Goal: Check status: Check status

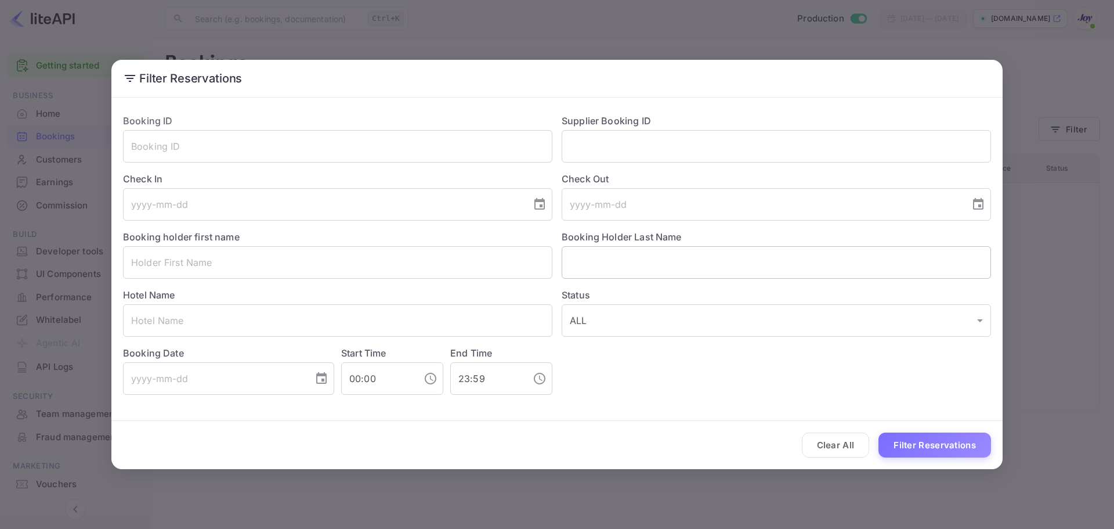
click at [626, 265] on input "text" at bounding box center [776, 262] width 429 height 32
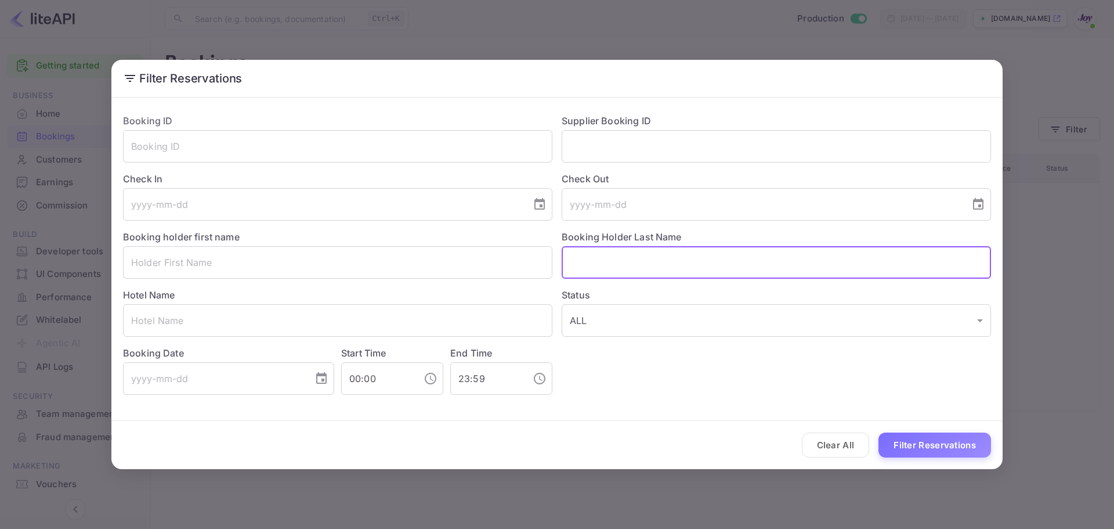
paste input "[PERSON_NAME]"
type input "[PERSON_NAME]"
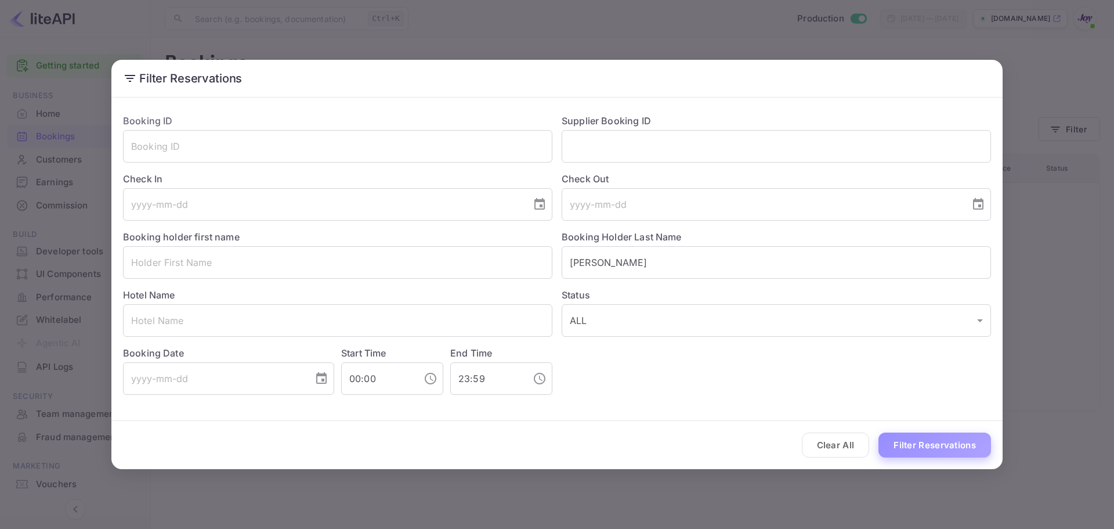
click at [932, 448] on button "Filter Reservations" at bounding box center [934, 444] width 113 height 25
click at [898, 429] on div "Clear All Filter Reservations" at bounding box center [556, 445] width 891 height 48
click at [903, 445] on button "Filter Reservations" at bounding box center [934, 444] width 113 height 25
click at [899, 446] on button "Filter Reservations" at bounding box center [934, 444] width 113 height 25
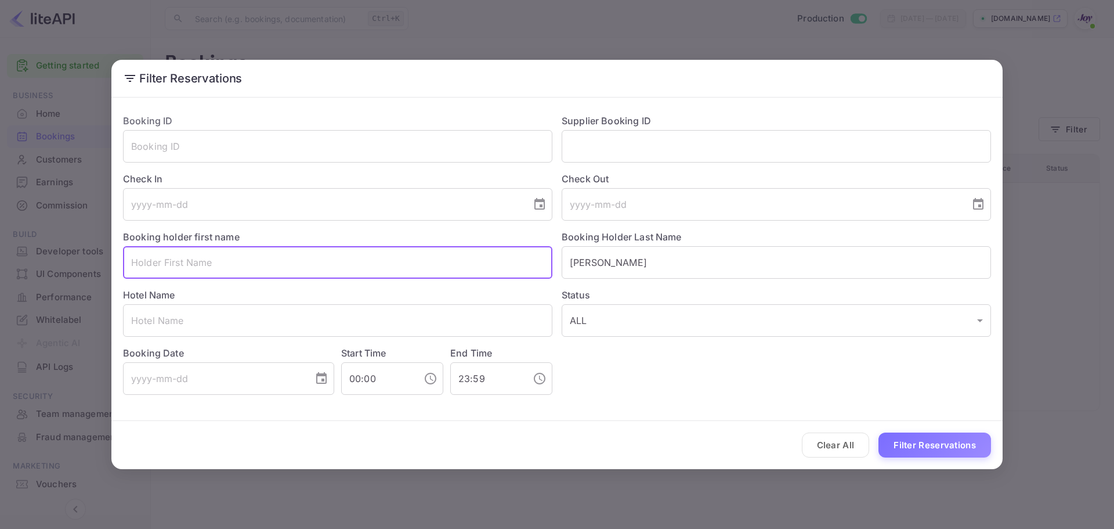
click at [187, 264] on input "text" at bounding box center [337, 262] width 429 height 32
paste input "[PERSON_NAME]"
type input "[PERSON_NAME]"
click at [933, 446] on button "Filter Reservations" at bounding box center [934, 444] width 113 height 25
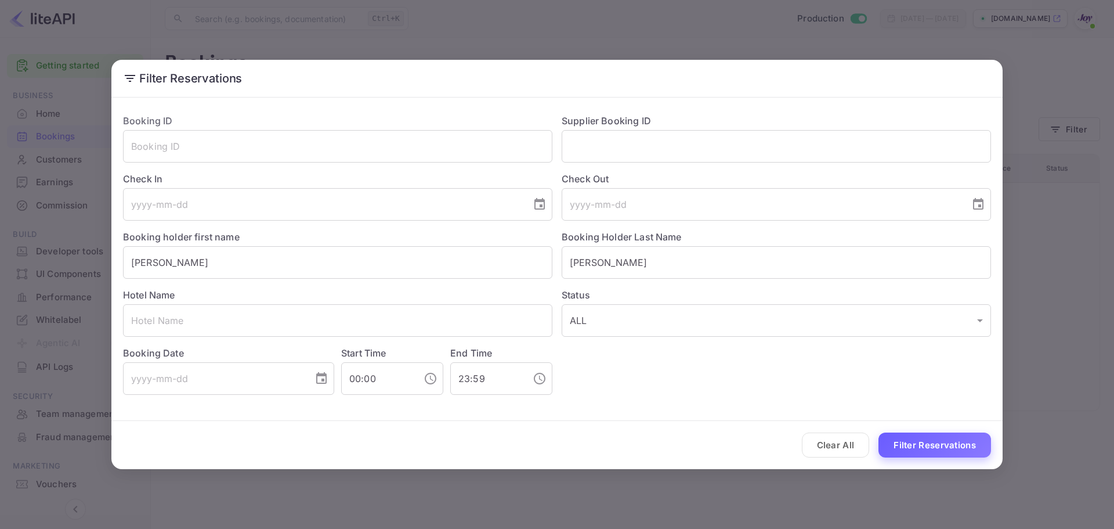
click at [928, 443] on button "Filter Reservations" at bounding box center [934, 444] width 113 height 25
click at [863, 444] on button "Clear All" at bounding box center [836, 444] width 68 height 25
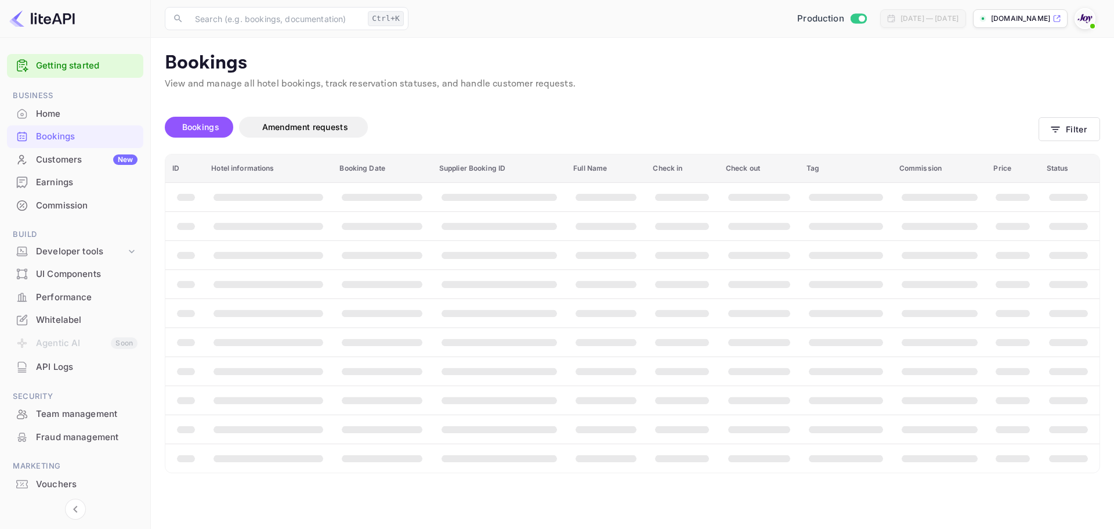
click at [863, 444] on div "Clear All Filter Reservations" at bounding box center [556, 445] width 891 height 48
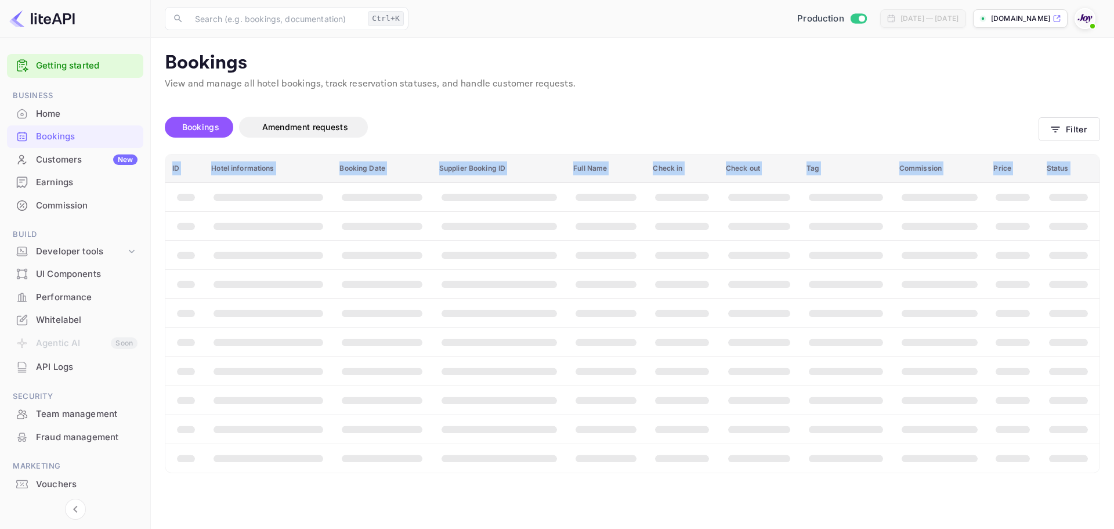
click at [863, 444] on main "Bookings View and manage all hotel bookings, track reservation statuses, and ha…" at bounding box center [632, 283] width 963 height 491
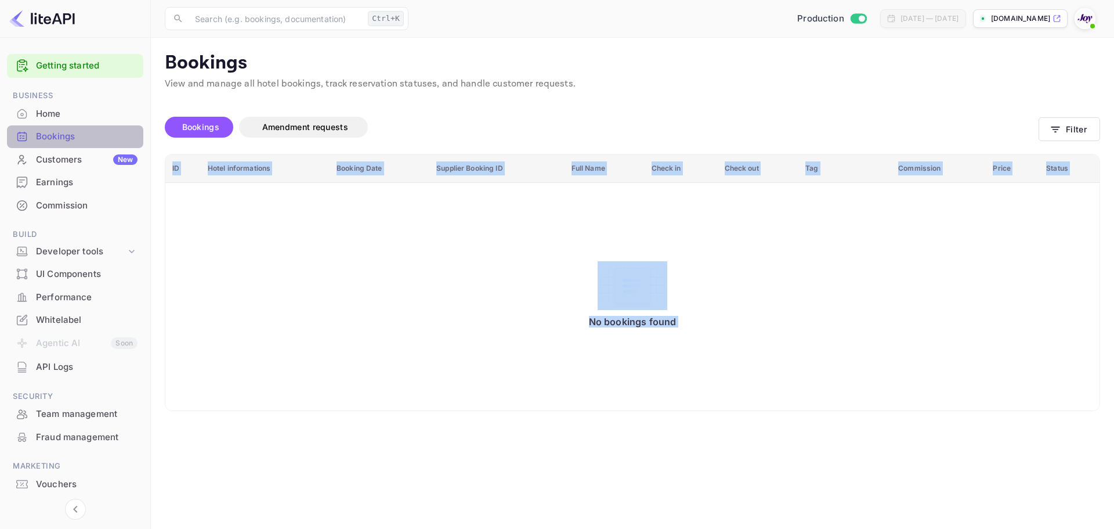
click at [49, 129] on div "Bookings" at bounding box center [75, 136] width 136 height 23
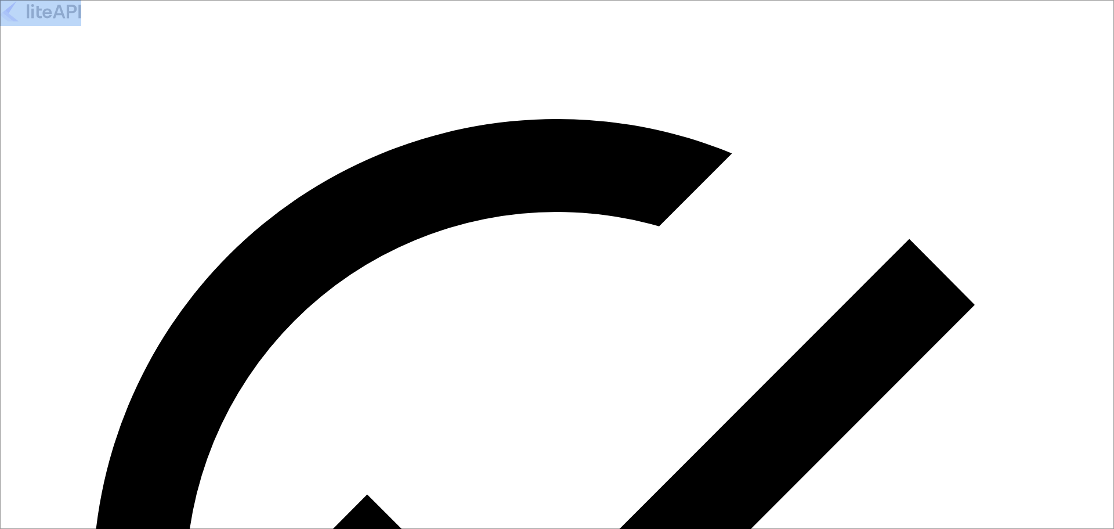
paste input "[EMAIL_ADDRESS][DOMAIN_NAME]"
type input "[EMAIL_ADDRESS][DOMAIN_NAME]"
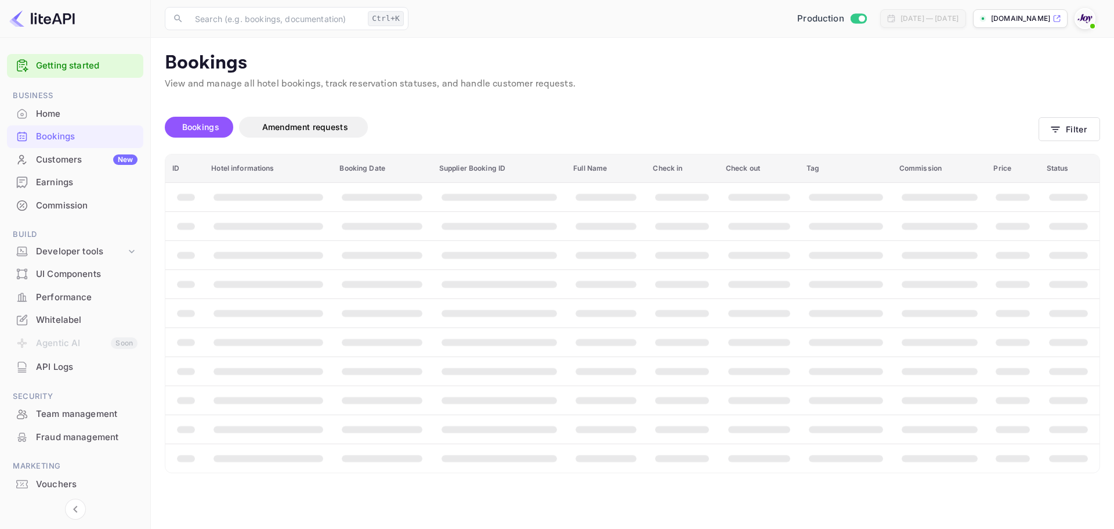
click at [961, 118] on div "Bookings Amendment requests" at bounding box center [602, 127] width 874 height 21
click at [1081, 133] on button "Filter" at bounding box center [1070, 129] width 62 height 24
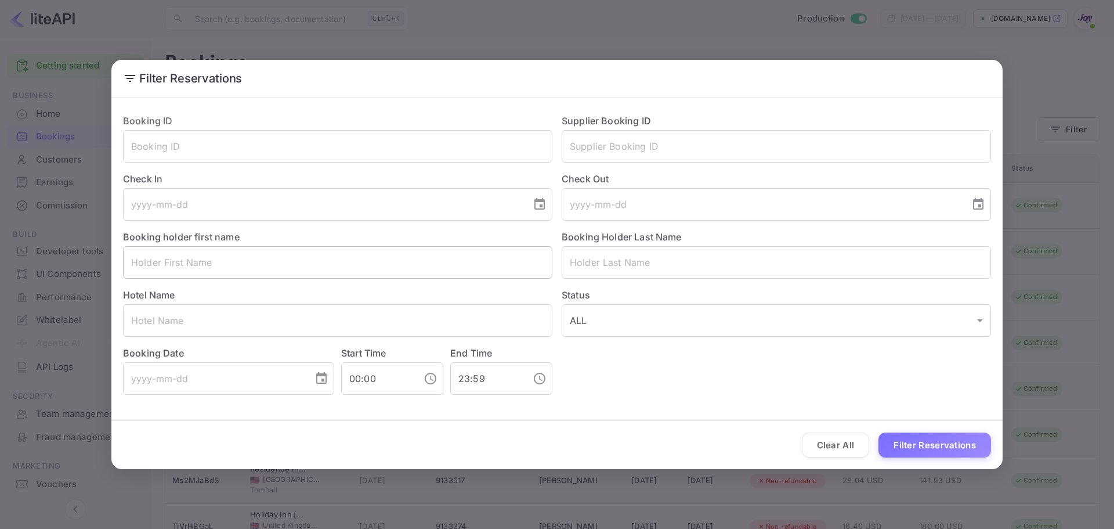
click at [191, 259] on input "text" at bounding box center [337, 262] width 429 height 32
paste input "[PERSON_NAME]"
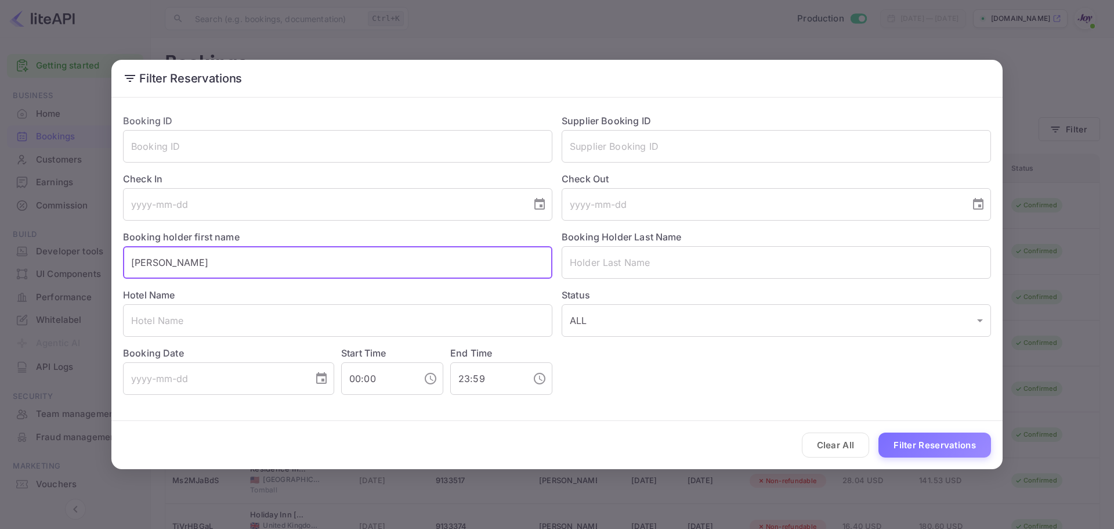
type input "[PERSON_NAME]"
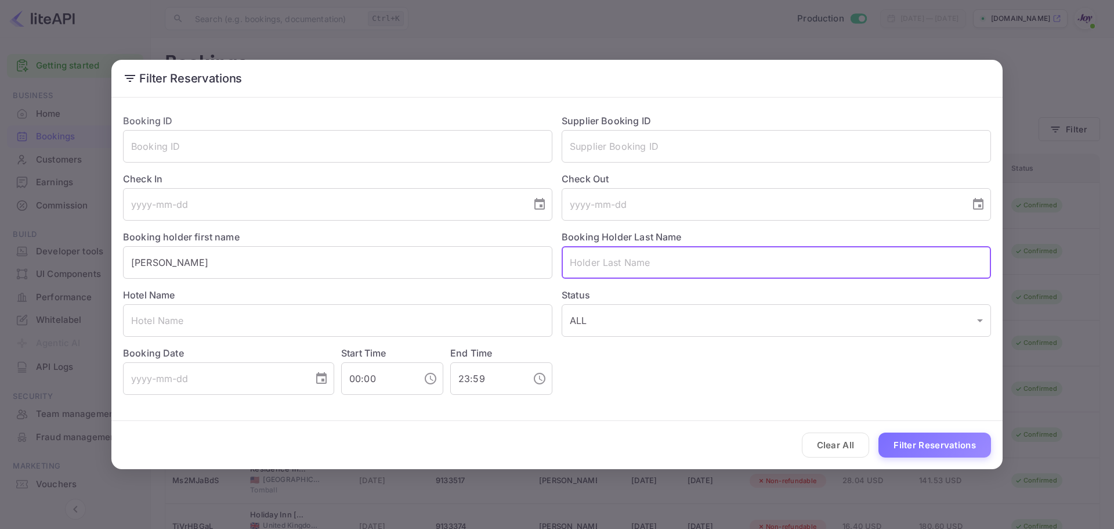
click at [611, 265] on input "text" at bounding box center [776, 262] width 429 height 32
paste input "[PERSON_NAME]"
type input "[PERSON_NAME]"
click at [937, 447] on button "Filter Reservations" at bounding box center [934, 444] width 113 height 25
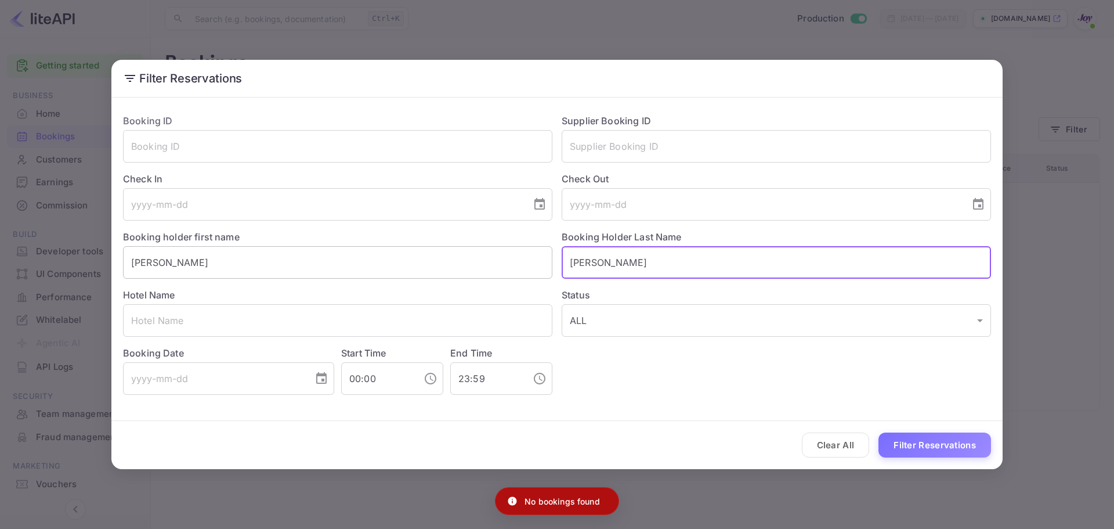
drag, startPoint x: 610, startPoint y: 258, endPoint x: 508, endPoint y: 266, distance: 103.0
click at [508, 266] on div "Booking ID ​ Supplier Booking ID ​ Check In ​ Check Out ​ Booking holder first …" at bounding box center [552, 249] width 877 height 290
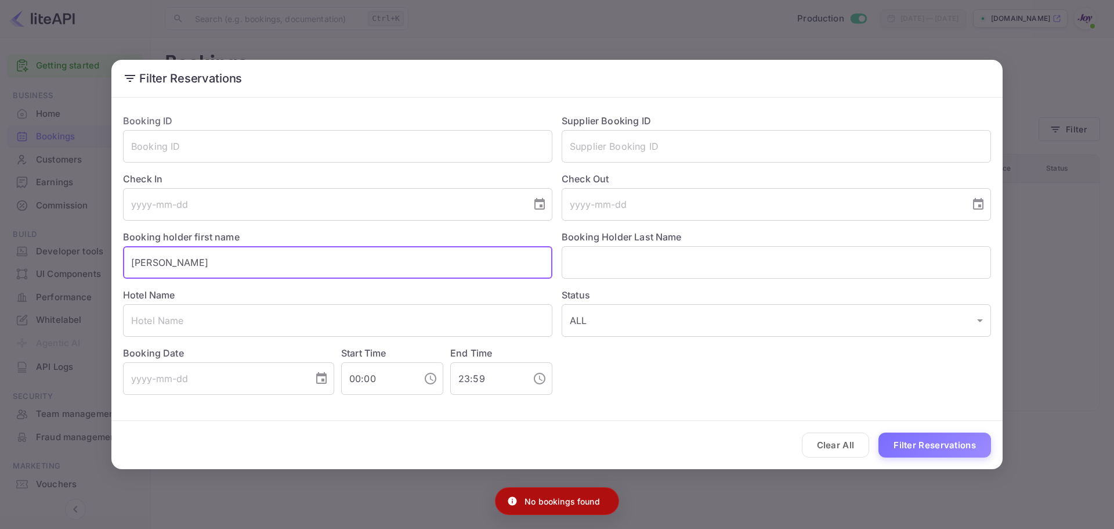
drag, startPoint x: 254, startPoint y: 269, endPoint x: -10, endPoint y: 223, distance: 268.0
click at [0, 223] on html "Getting started Business Home Bookings Customers New Earnings Commission Build …" at bounding box center [557, 264] width 1114 height 529
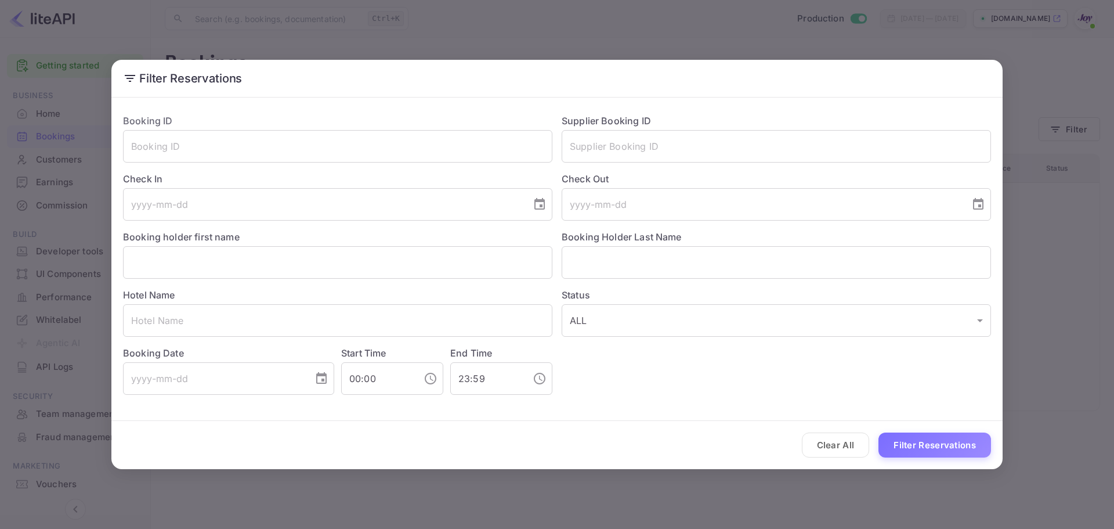
click at [187, 296] on div "Hotel Name ​" at bounding box center [333, 307] width 439 height 58
click at [186, 313] on input "text" at bounding box center [337, 320] width 429 height 32
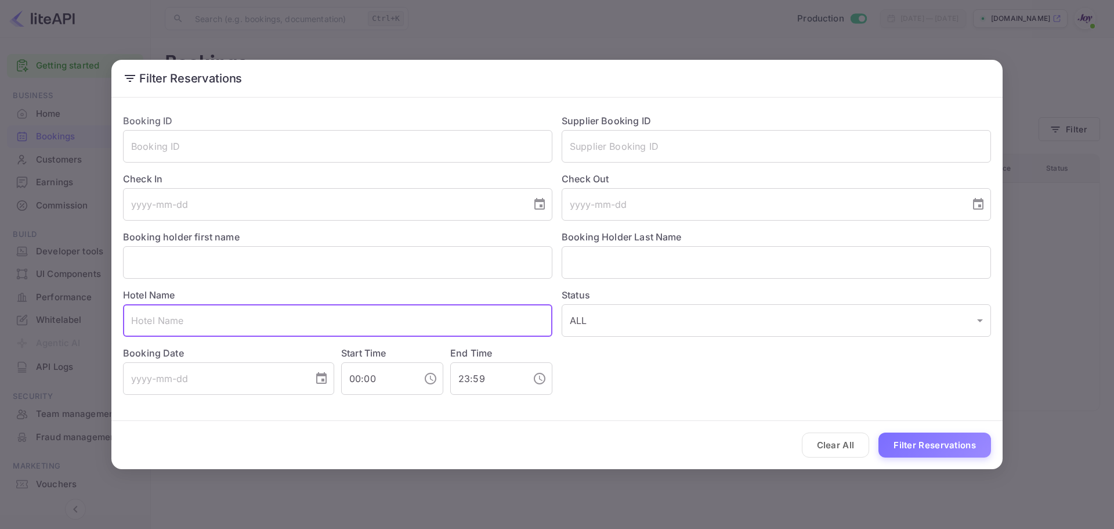
paste input "[PERSON_NAME]"
type input "[PERSON_NAME]"
click at [630, 328] on body "Getting started Business Home Bookings Customers New Earnings Commission Build …" at bounding box center [557, 264] width 1114 height 529
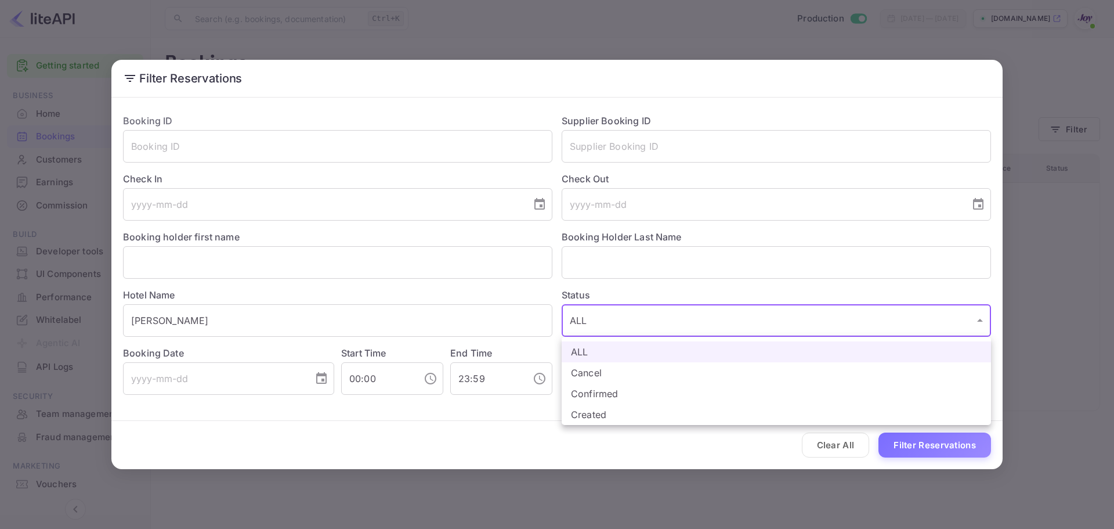
drag, startPoint x: 328, startPoint y: 329, endPoint x: 102, endPoint y: 319, distance: 225.9
click at [102, 319] on div at bounding box center [557, 264] width 1114 height 529
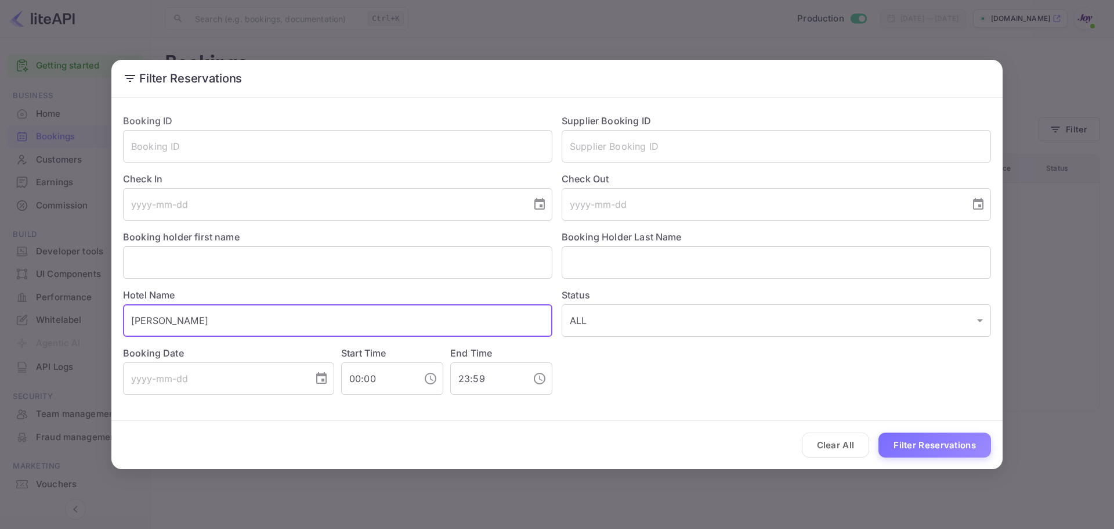
drag, startPoint x: 184, startPoint y: 325, endPoint x: 114, endPoint y: 309, distance: 71.4
click at [114, 309] on div "Hotel Name Moseley ​" at bounding box center [333, 307] width 439 height 58
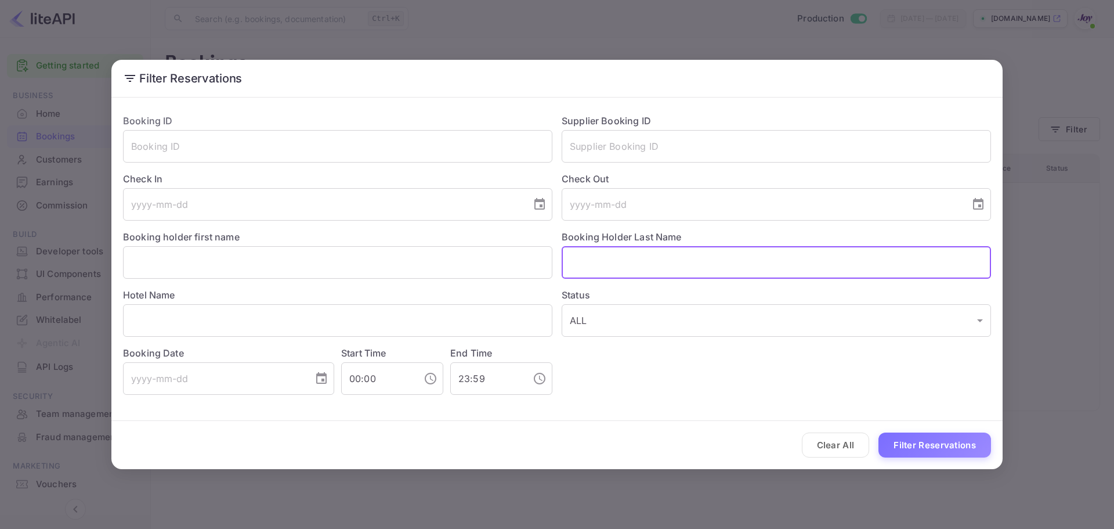
click at [596, 262] on input "text" at bounding box center [776, 262] width 429 height 32
paste input "[PERSON_NAME]"
type input "[PERSON_NAME]"
click at [931, 453] on button "Filter Reservations" at bounding box center [934, 444] width 113 height 25
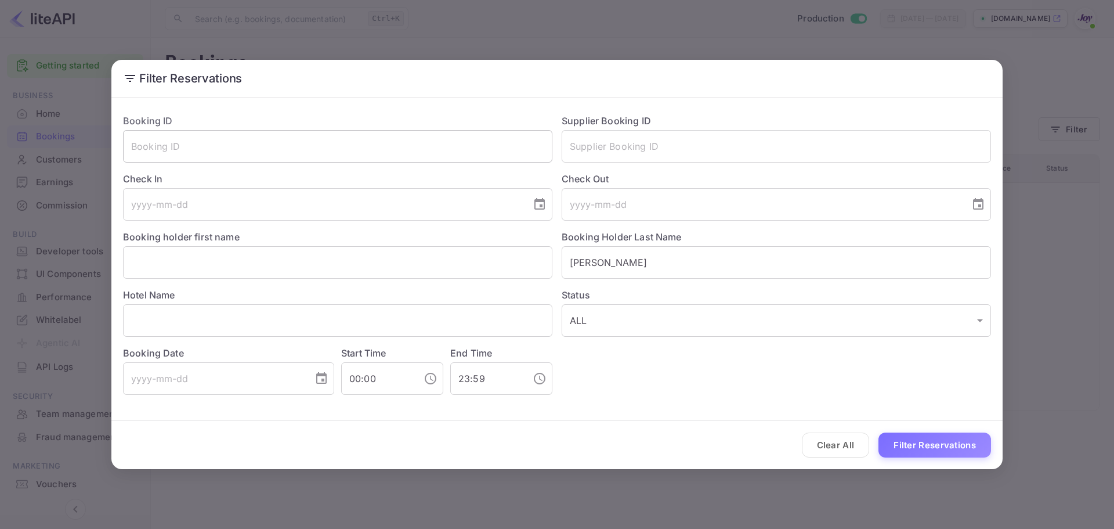
click at [211, 150] on input "text" at bounding box center [337, 146] width 429 height 32
